Goal: Task Accomplishment & Management: Manage account settings

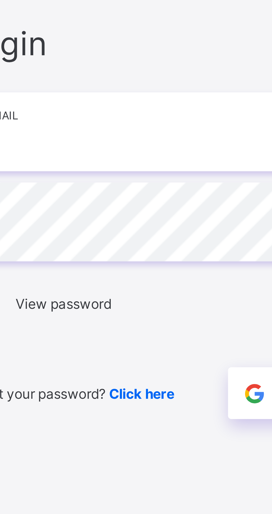
click at [136, 250] on input "email" at bounding box center [181, 239] width 144 height 19
type input "**********"
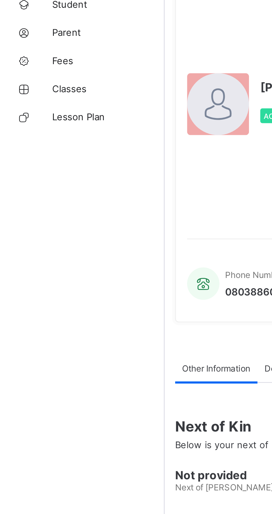
click at [24, 77] on span "Classes" at bounding box center [44, 77] width 44 height 4
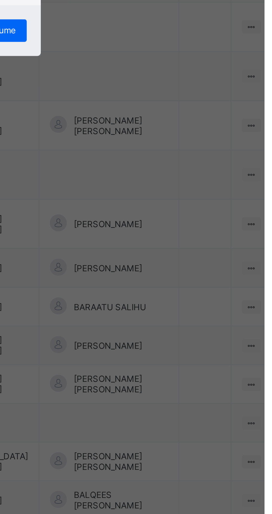
click at [174, 286] on span "Resume" at bounding box center [168, 284] width 12 height 4
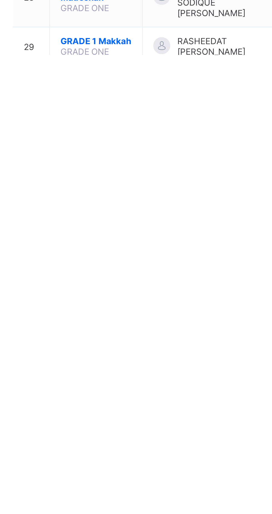
scroll to position [148, 0]
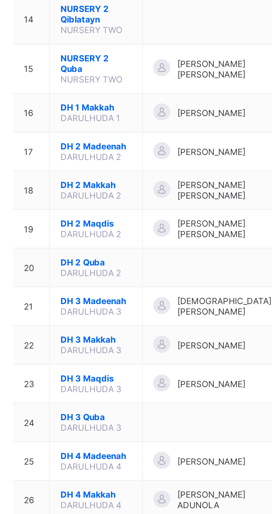
click at [100, 214] on span "NURSERY 2 Quba" at bounding box center [109, 210] width 28 height 8
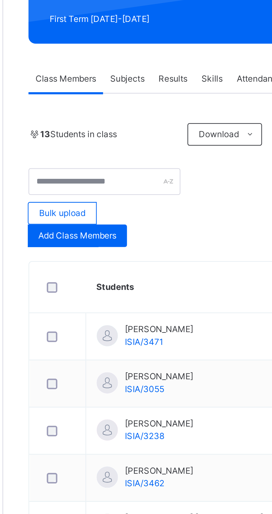
click at [95, 187] on span "Add Class Members" at bounding box center [95, 187] width 31 height 5
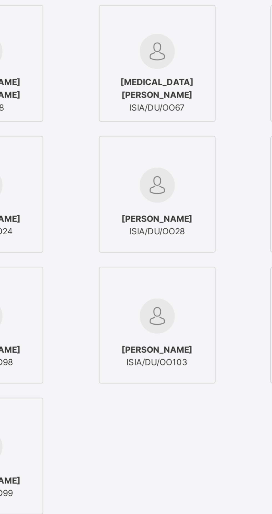
click at [162, 152] on input "text" at bounding box center [136, 147] width 60 height 10
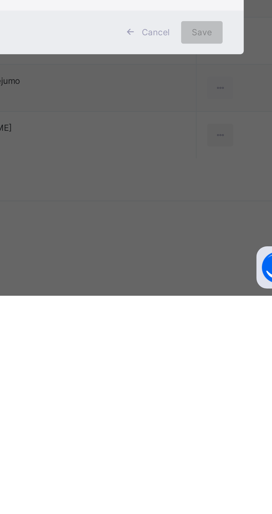
type input "**********"
click at [145, 386] on link "2" at bounding box center [142, 381] width 5 height 7
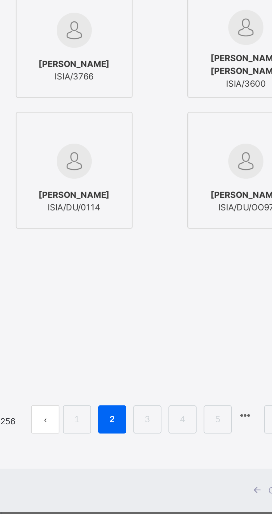
click at [148, 195] on span "[PERSON_NAME] [PERSON_NAME]" at bounding box center [128, 190] width 40 height 10
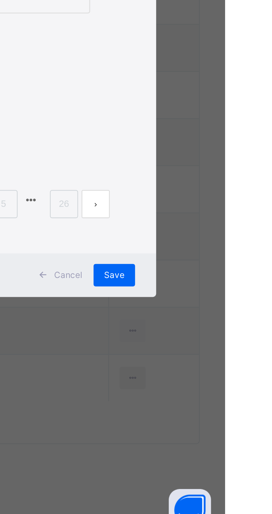
click at [236, 414] on div "Save" at bounding box center [228, 409] width 16 height 9
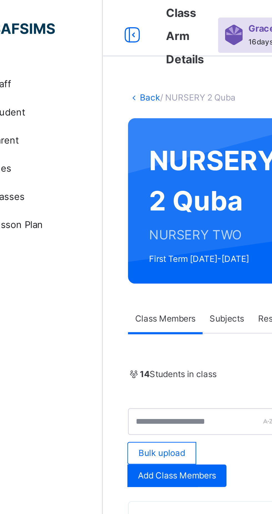
click at [82, 39] on link "Back" at bounding box center [85, 38] width 8 height 4
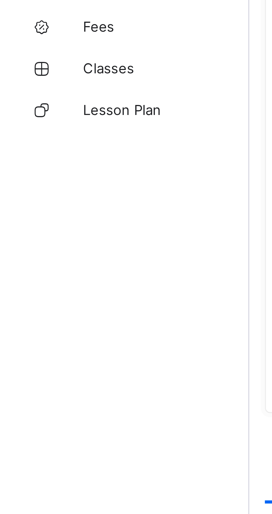
click at [25, 78] on span "Classes" at bounding box center [44, 77] width 44 height 4
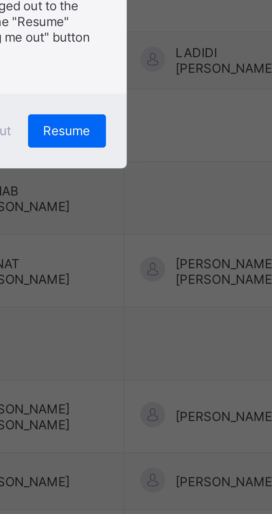
click at [174, 286] on span "Resume" at bounding box center [168, 284] width 12 height 4
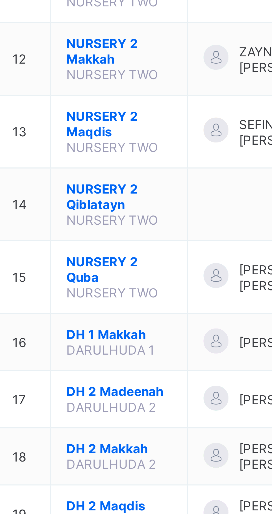
click at [112, 323] on span "NURSERY 2 Maqdis" at bounding box center [109, 319] width 28 height 8
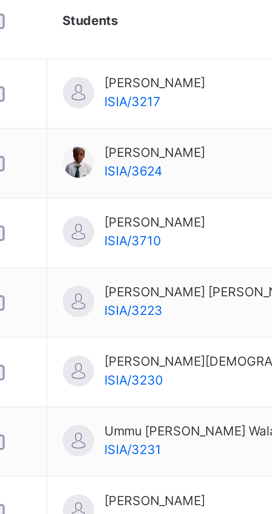
click at [88, 190] on span "Add Class Members" at bounding box center [95, 187] width 31 height 5
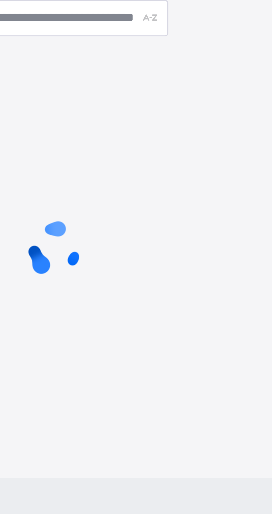
click at [156, 186] on div "Add Student" at bounding box center [136, 173] width 218 height 25
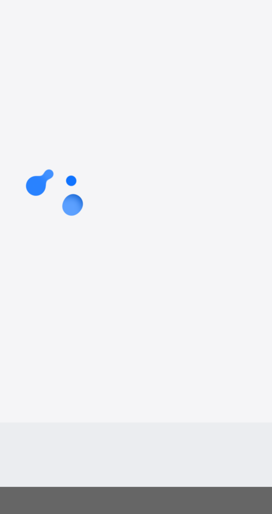
click at [158, 218] on input "text" at bounding box center [136, 213] width 60 height 10
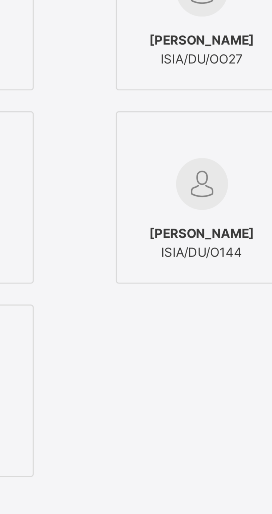
type input "**********"
click at [80, 200] on div "[PERSON_NAME] ISIA/3775" at bounding box center [60, 193] width 40 height 16
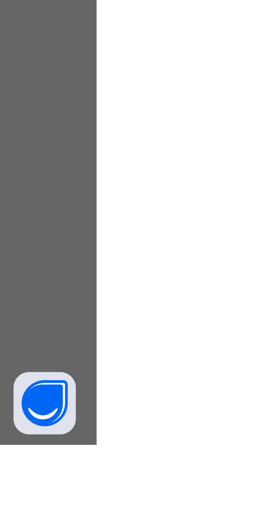
click at [232, 412] on span "Save" at bounding box center [228, 409] width 8 height 5
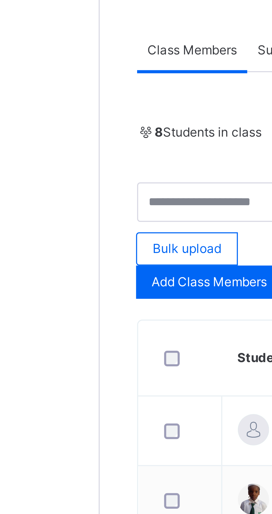
click at [87, 188] on span "Add Class Members" at bounding box center [95, 187] width 31 height 5
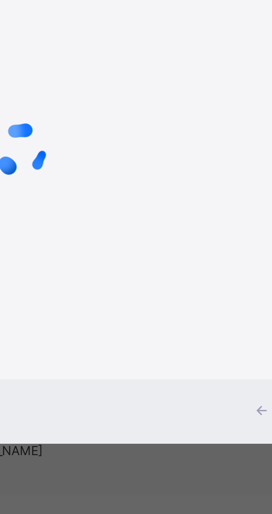
click at [161, 313] on div at bounding box center [136, 274] width 201 height 105
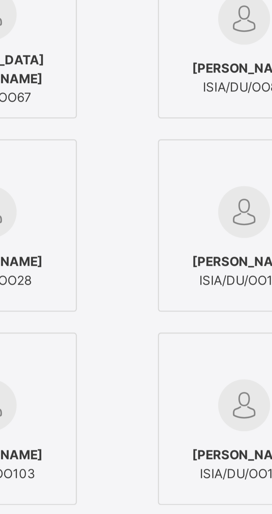
click at [166, 152] on input "text" at bounding box center [136, 147] width 60 height 10
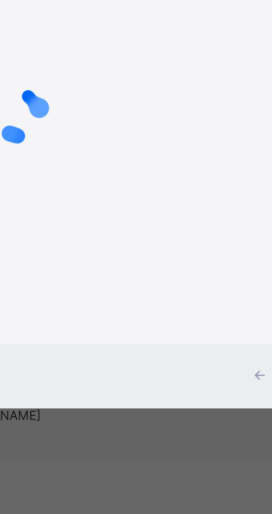
click at [160, 218] on input "*******" at bounding box center [136, 213] width 60 height 10
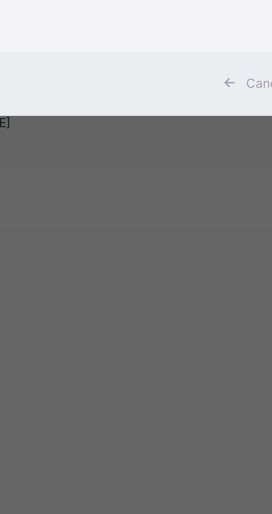
type input "**********"
click at [171, 327] on div at bounding box center [136, 274] width 201 height 105
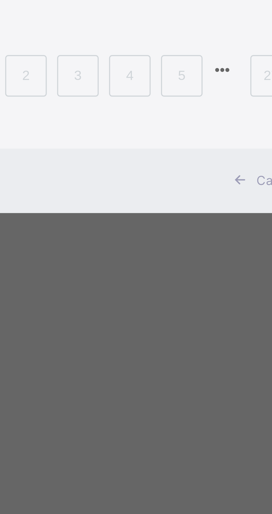
click at [145, 386] on link "2" at bounding box center [142, 381] width 5 height 7
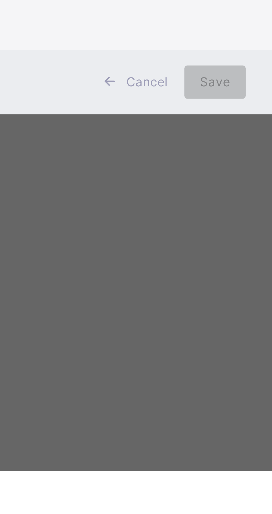
click at [159, 386] on link "3" at bounding box center [156, 381] width 5 height 7
